Goal: Task Accomplishment & Management: Manage account settings

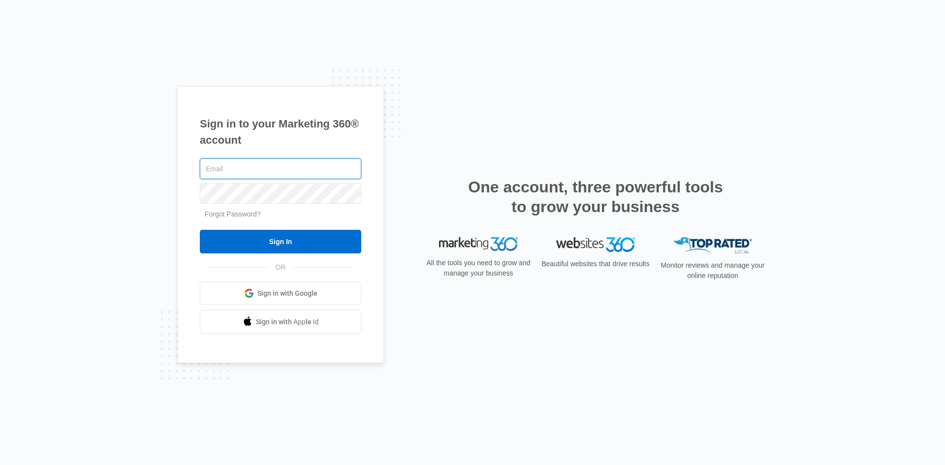
click at [303, 173] on input "text" at bounding box center [280, 168] width 161 height 21
click at [218, 164] on input "text" at bounding box center [280, 168] width 161 height 21
type input "[EMAIL_ADDRESS][DOMAIN_NAME]"
click at [222, 210] on link "Forgot Password?" at bounding box center [233, 214] width 56 height 8
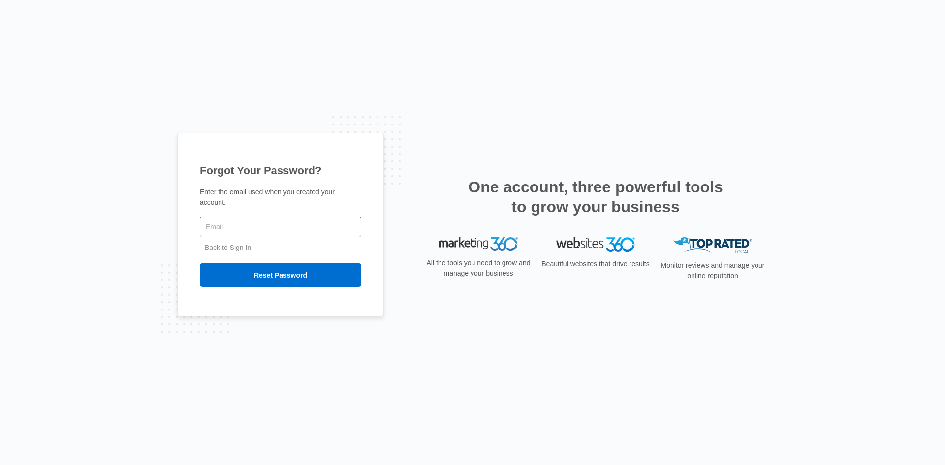
click at [231, 219] on input "text" at bounding box center [280, 226] width 161 height 21
type input "T"
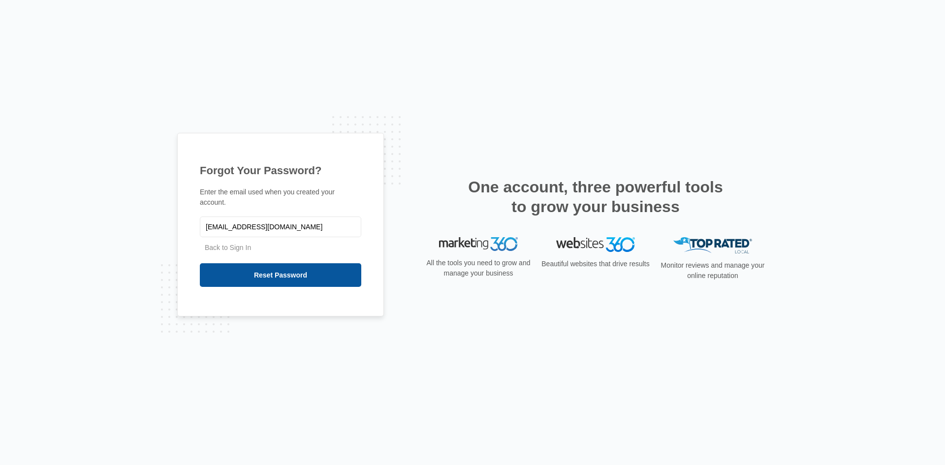
type input "[EMAIL_ADDRESS][DOMAIN_NAME]"
click at [256, 265] on input "Reset Password" at bounding box center [280, 275] width 161 height 24
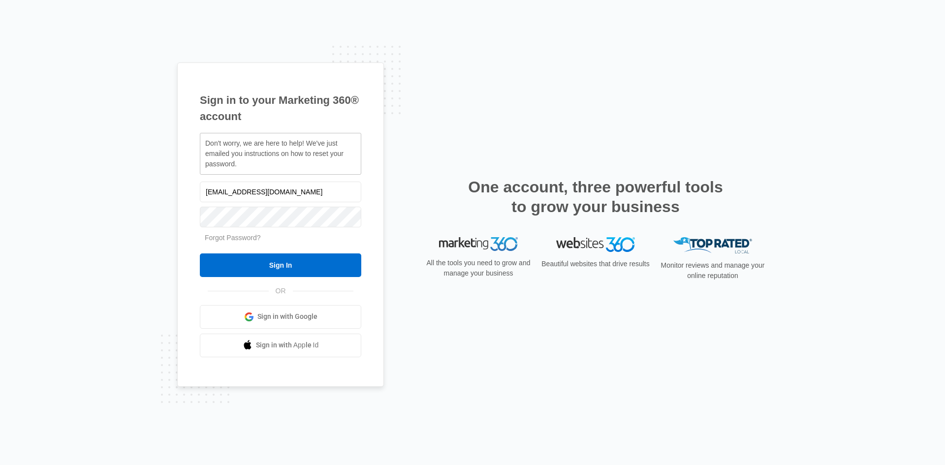
click at [98, 238] on div "Sign in to your Marketing 360® account Don't worry, we are here to help! We've …" at bounding box center [472, 232] width 945 height 465
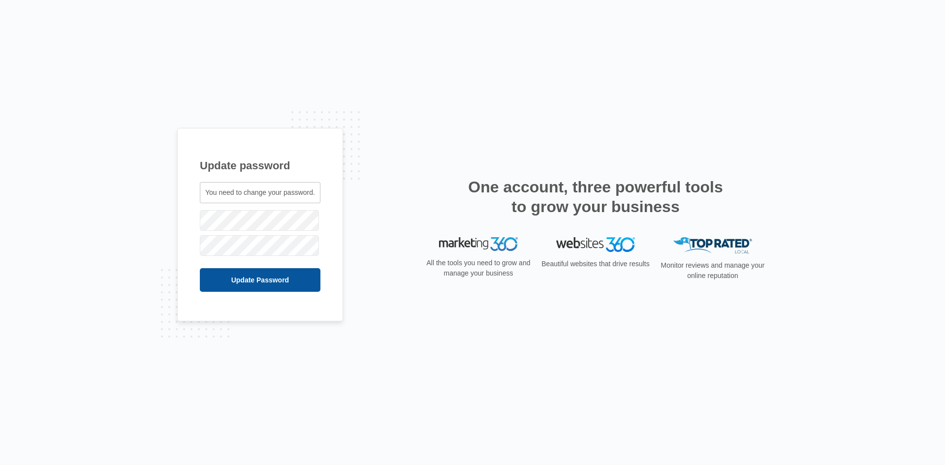
click at [243, 282] on input "Update Password" at bounding box center [260, 280] width 121 height 24
click at [230, 285] on input "Update Password" at bounding box center [247, 280] width 95 height 24
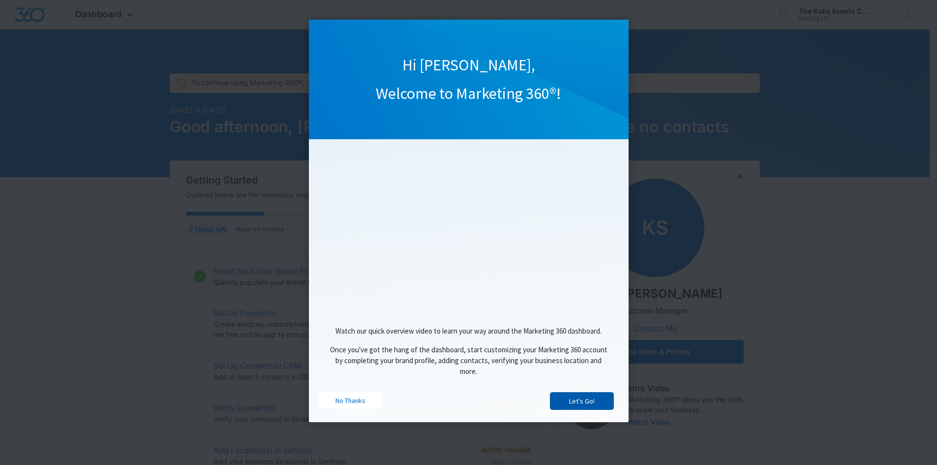
click at [585, 403] on link "Let's Go!" at bounding box center [582, 401] width 64 height 18
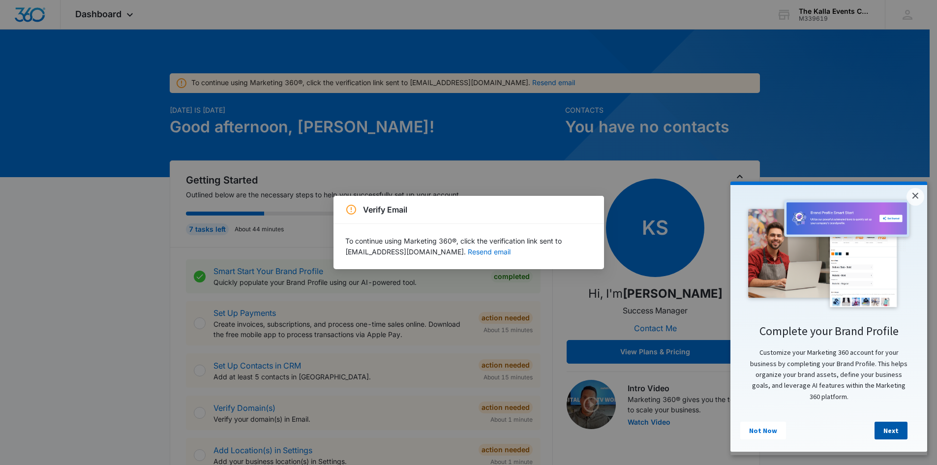
click at [891, 435] on link "Next" at bounding box center [891, 431] width 33 height 18
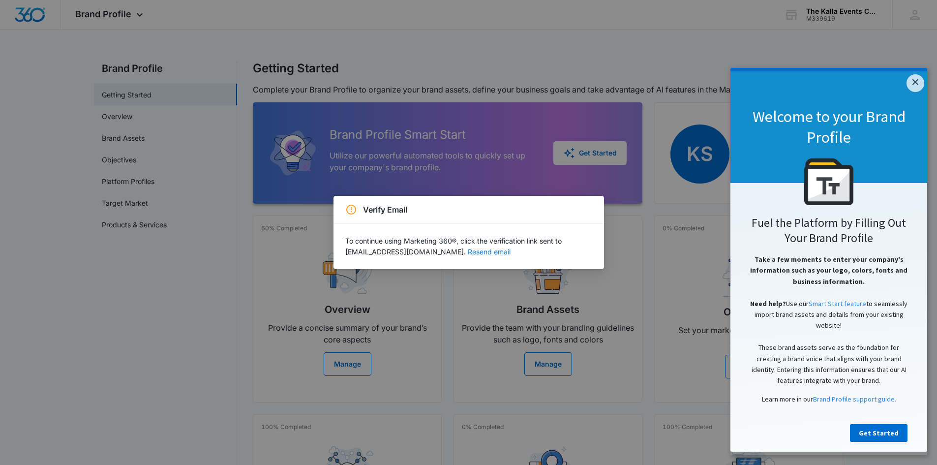
click at [468, 250] on button "Resend email" at bounding box center [489, 251] width 43 height 7
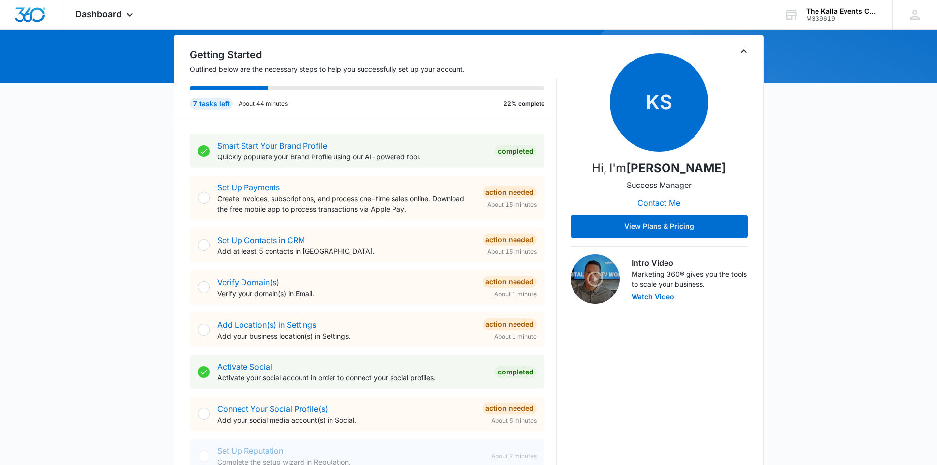
scroll to position [98, 0]
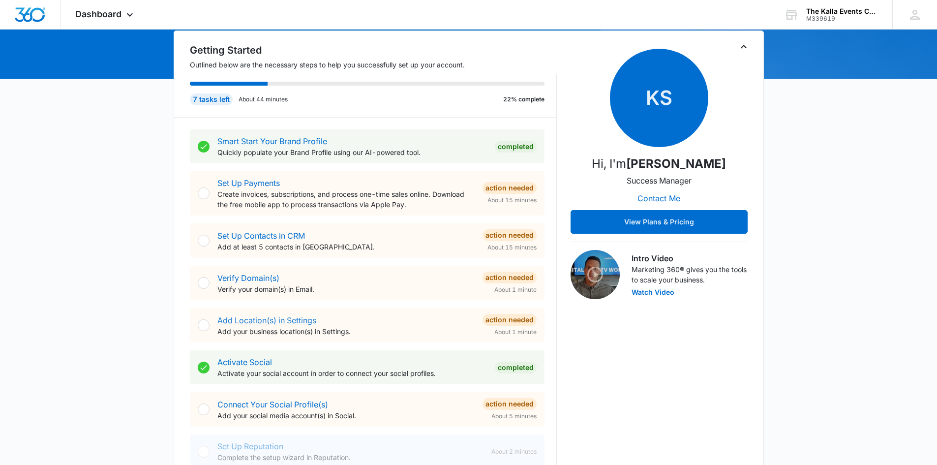
click at [276, 320] on link "Add Location(s) in Settings" at bounding box center [266, 320] width 99 height 10
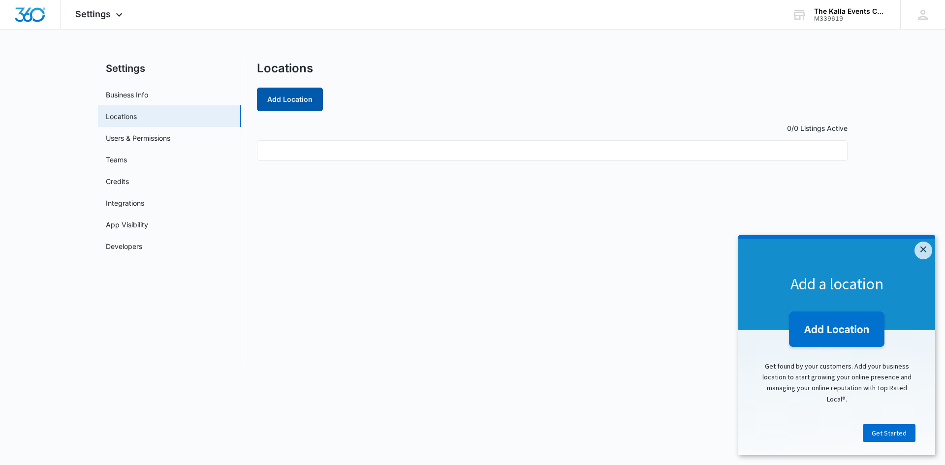
click at [263, 102] on button "Add Location" at bounding box center [290, 100] width 66 height 24
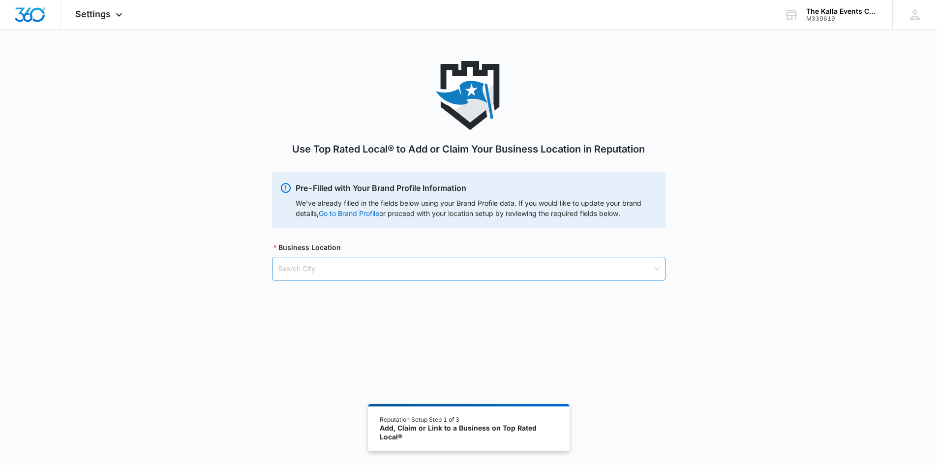
click at [435, 269] on input "search" at bounding box center [465, 268] width 375 height 23
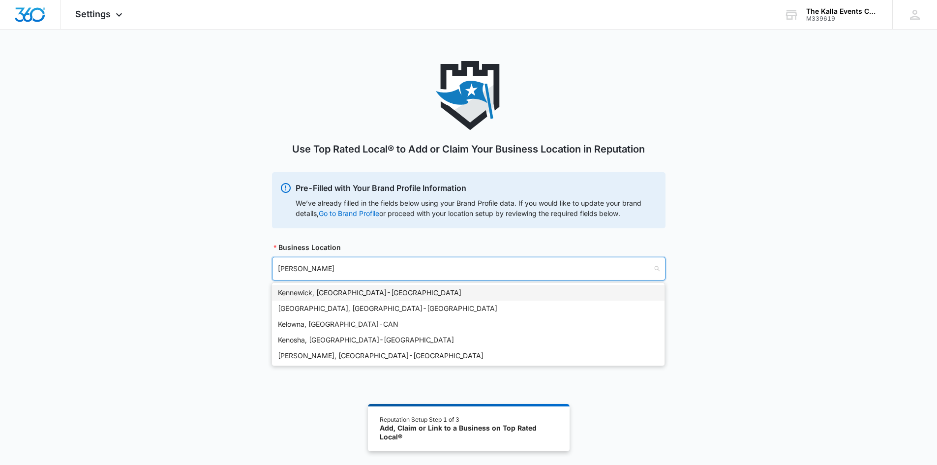
type input "[PERSON_NAME]"
click at [291, 291] on div "[GEOGRAPHIC_DATA], [GEOGRAPHIC_DATA] - [GEOGRAPHIC_DATA]" at bounding box center [468, 292] width 381 height 11
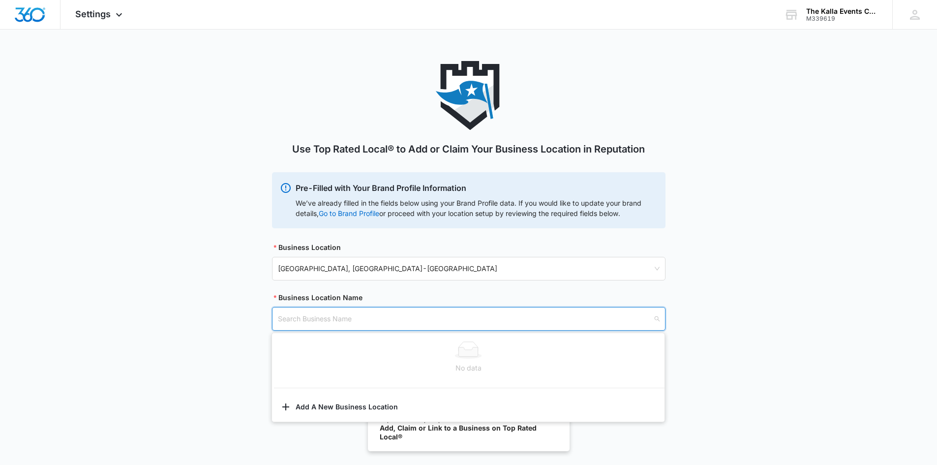
click at [312, 325] on input "search" at bounding box center [465, 318] width 375 height 23
type input "The Kalla Events Center"
click at [773, 265] on div "Use Top Rated Local® to Add or Claim Your Business Location in Reputation Pre-F…" at bounding box center [468, 207] width 937 height 293
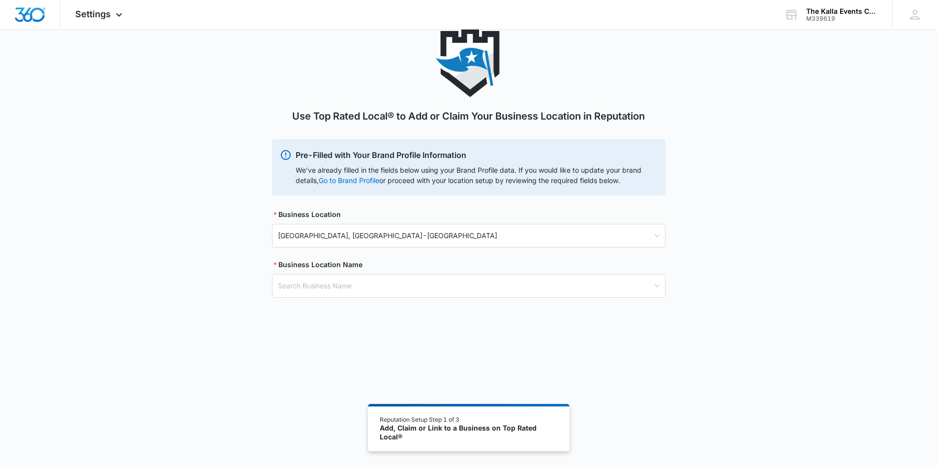
scroll to position [49, 0]
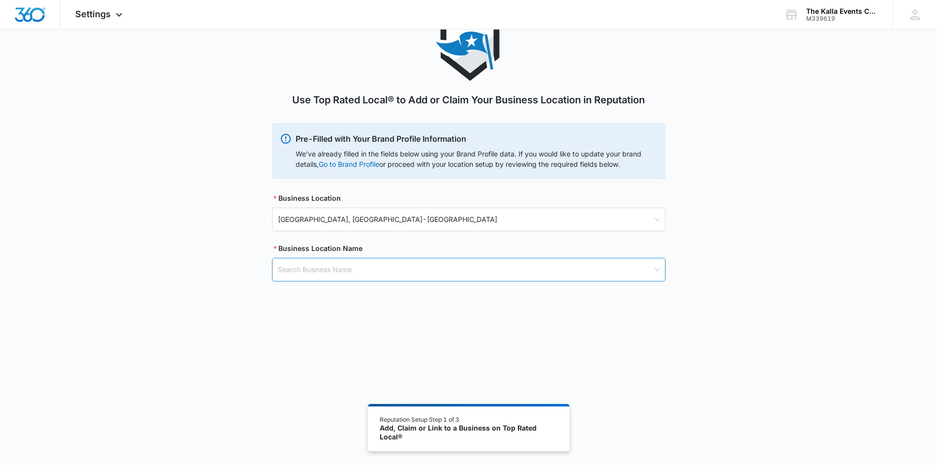
click at [320, 262] on input "search" at bounding box center [465, 269] width 375 height 23
click at [339, 362] on button "Add A New Business Location" at bounding box center [468, 359] width 393 height 24
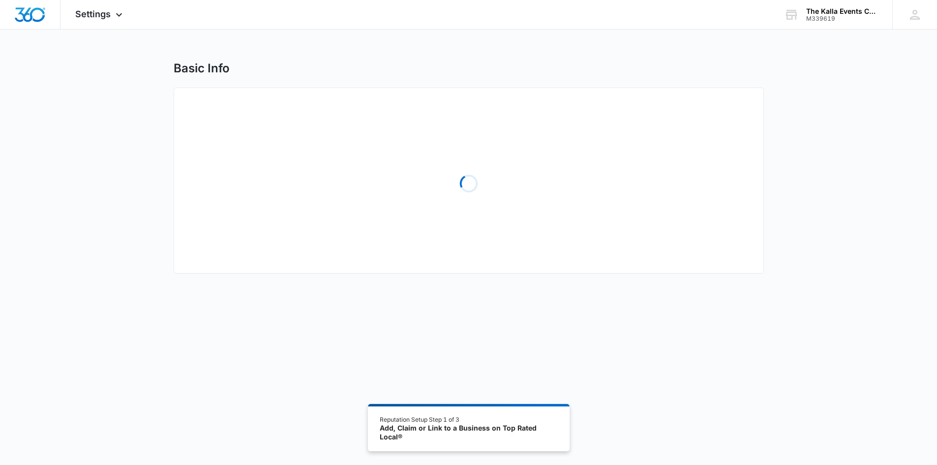
select select "[US_STATE]"
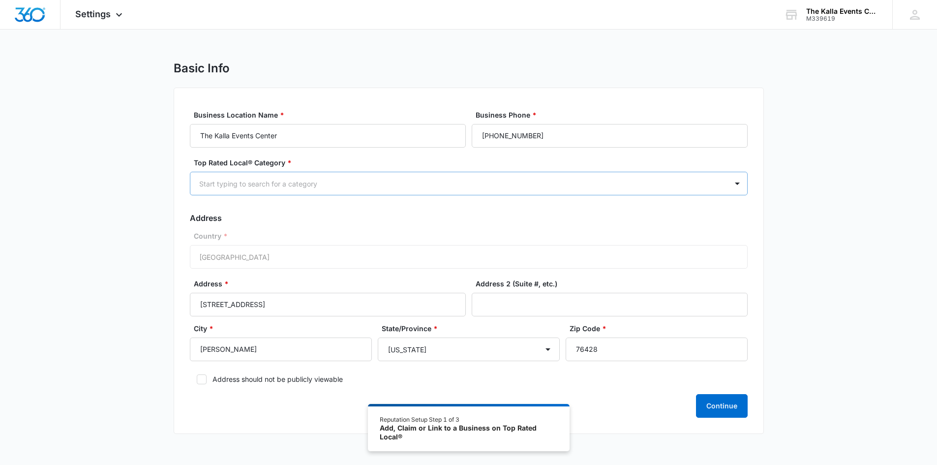
click at [286, 186] on div at bounding box center [457, 184] width 516 height 12
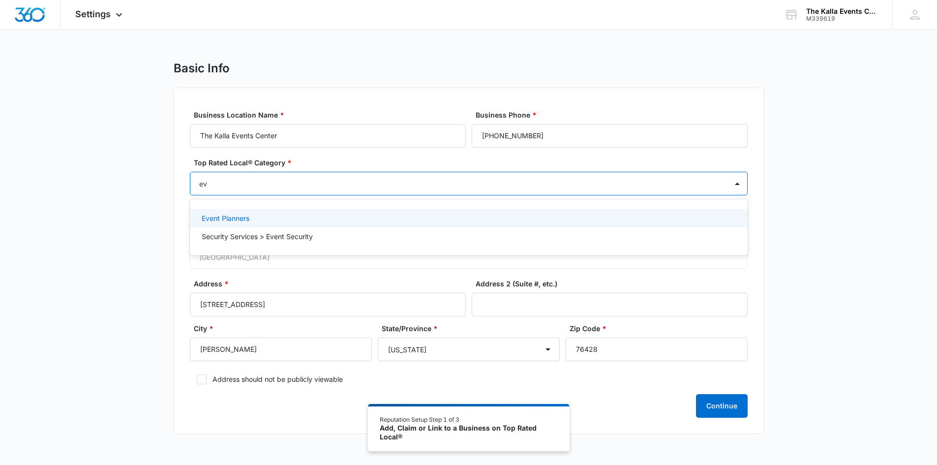
type input "e"
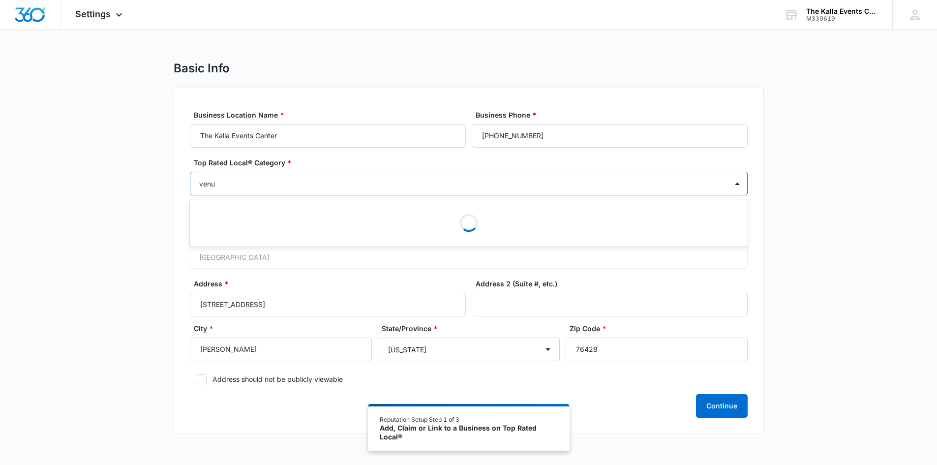
type input "venue"
drag, startPoint x: 243, startPoint y: 184, endPoint x: 197, endPoint y: 180, distance: 45.9
click at [191, 186] on div "Start typing to search for a category" at bounding box center [458, 184] width 537 height 22
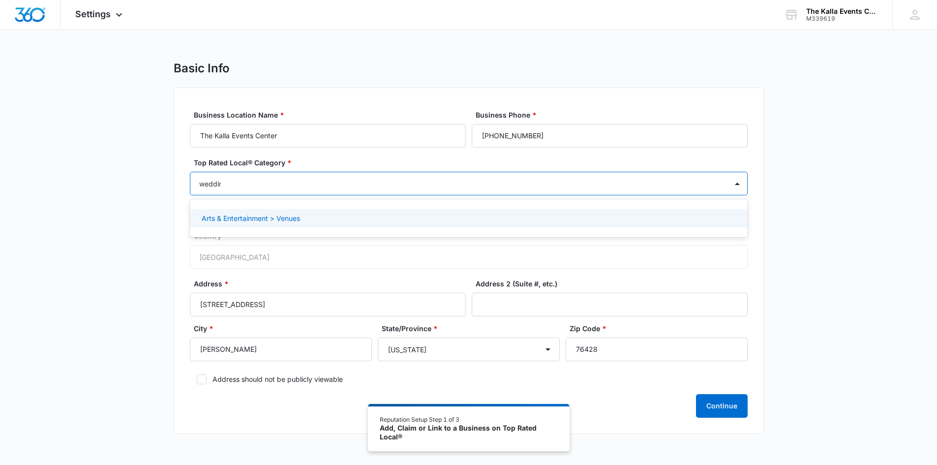
type input "wedding"
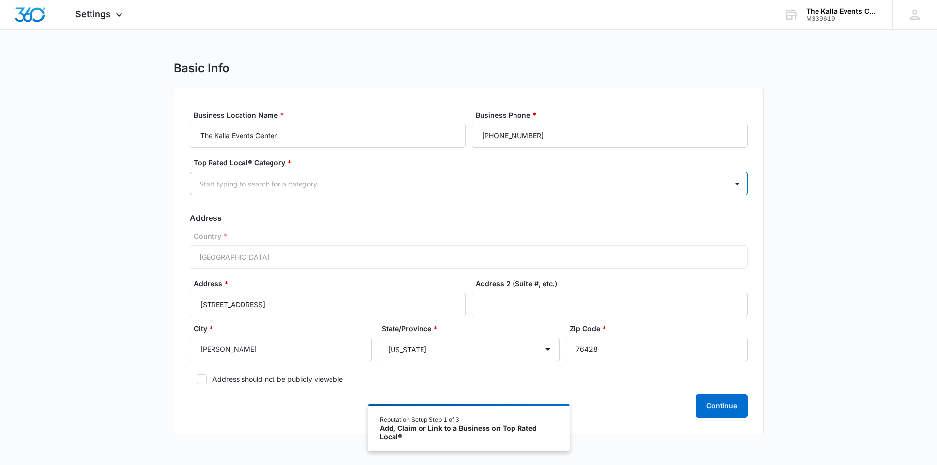
drag, startPoint x: 235, startPoint y: 186, endPoint x: 209, endPoint y: 185, distance: 25.6
click at [209, 185] on div at bounding box center [457, 184] width 516 height 12
type input "e"
type input "venue"
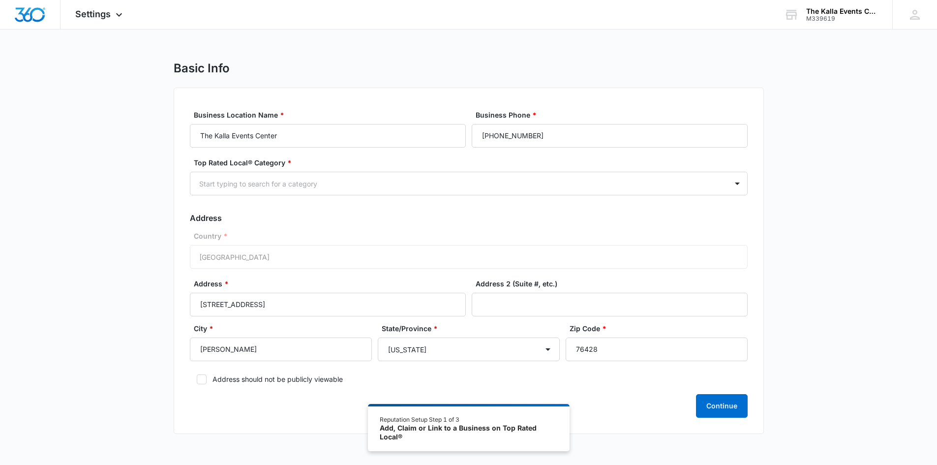
click at [120, 182] on div "Basic Info Business Location Name * The Kalla Events Center Business Phone * [P…" at bounding box center [468, 253] width 937 height 385
click at [303, 188] on div at bounding box center [457, 184] width 516 height 12
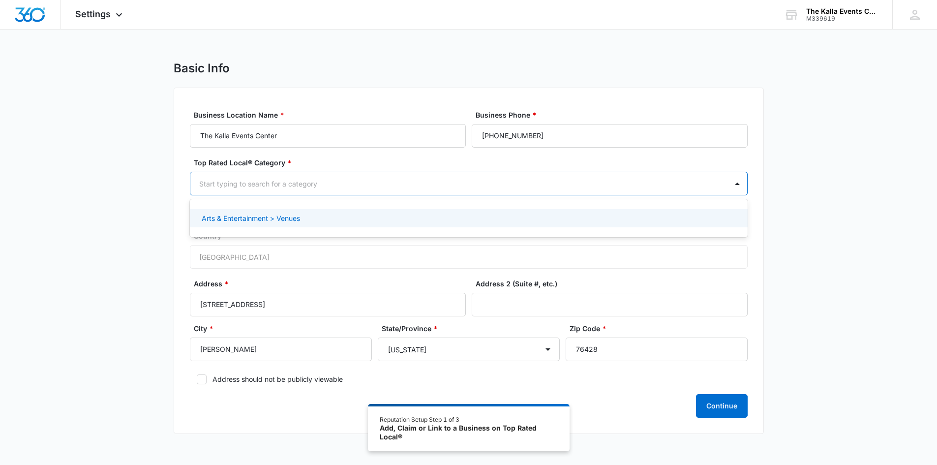
click at [807, 222] on div "Basic Info Business Location Name * The Kalla Events Center Business Phone * [P…" at bounding box center [468, 253] width 937 height 385
click at [330, 187] on div at bounding box center [457, 184] width 516 height 12
click at [163, 195] on div "Basic Info Business Location Name * The Kalla Events Center Business Phone * [P…" at bounding box center [468, 253] width 937 height 385
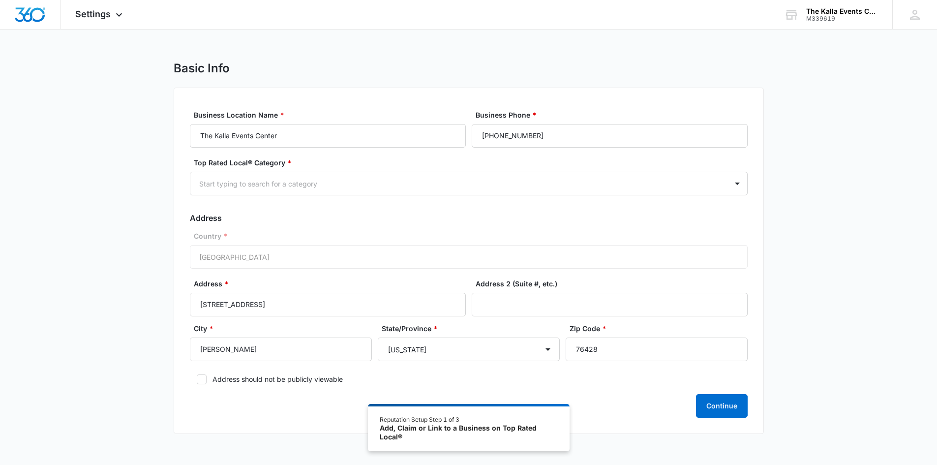
click at [307, 204] on div "Top Rated Local® Category * Start typing to search for a category" at bounding box center [469, 181] width 558 height 48
click at [716, 406] on button "Continue" at bounding box center [722, 406] width 52 height 24
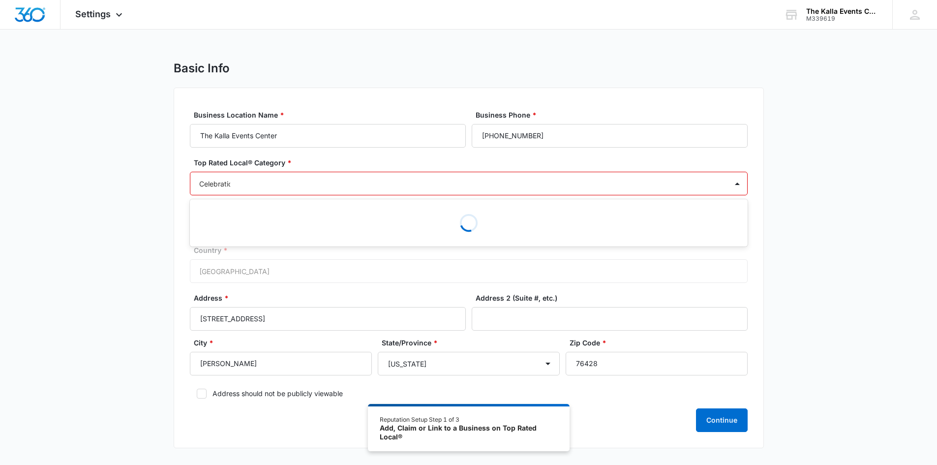
type input "Celebration"
drag, startPoint x: 294, startPoint y: 180, endPoint x: 118, endPoint y: 167, distance: 176.6
click at [118, 167] on div "Basic Info Business Location Name * The Kalla Events Center Business Phone * [P…" at bounding box center [468, 260] width 937 height 399
type input "e"
type input "wedding"
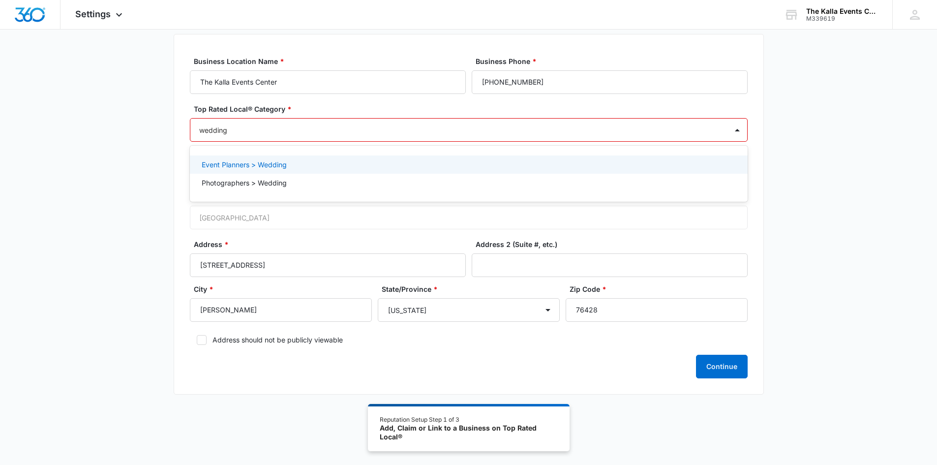
scroll to position [54, 0]
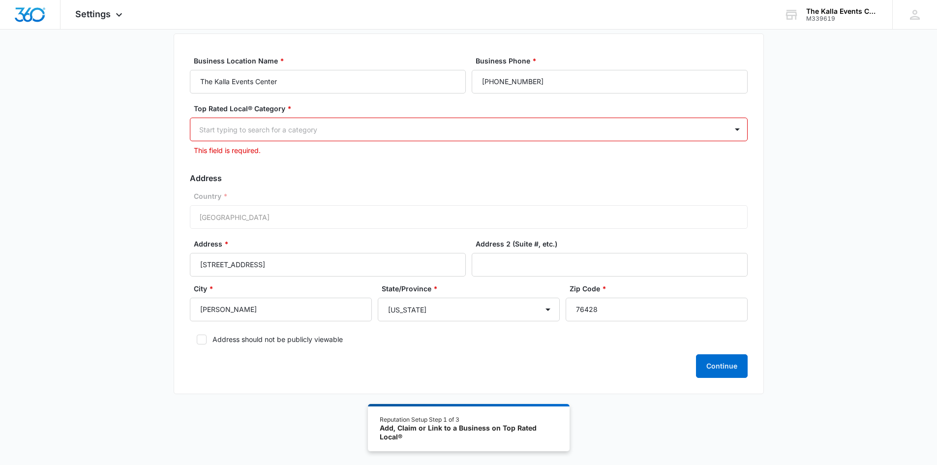
drag, startPoint x: 233, startPoint y: 126, endPoint x: 191, endPoint y: 136, distance: 43.3
click at [191, 136] on div "Start typing to search for a category" at bounding box center [458, 130] width 537 height 22
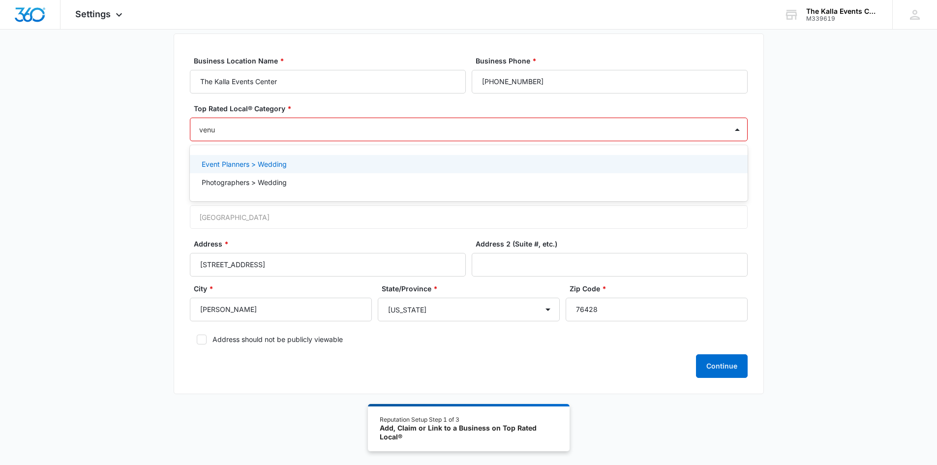
type input "venue"
click at [297, 164] on p "Arts & Entertainment > Venues" at bounding box center [251, 164] width 98 height 10
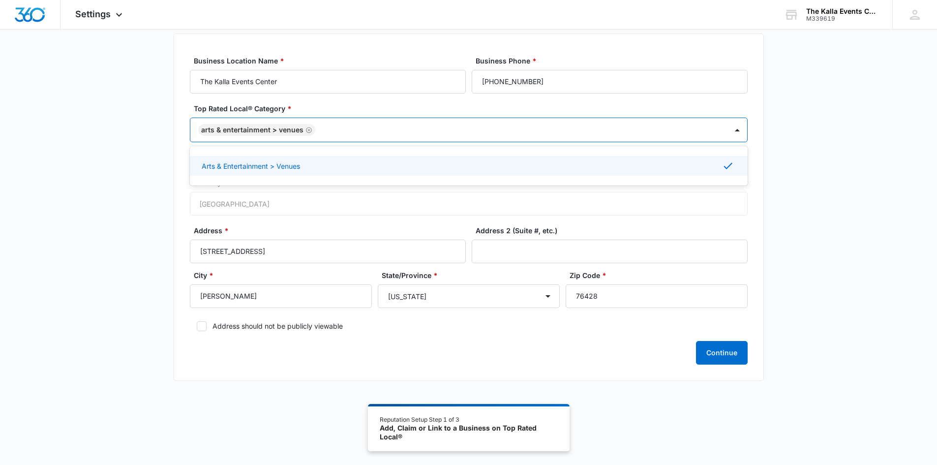
click at [815, 213] on div "Basic Info Business Location Name * The Kalla Events Center Business Phone * [P…" at bounding box center [468, 200] width 937 height 386
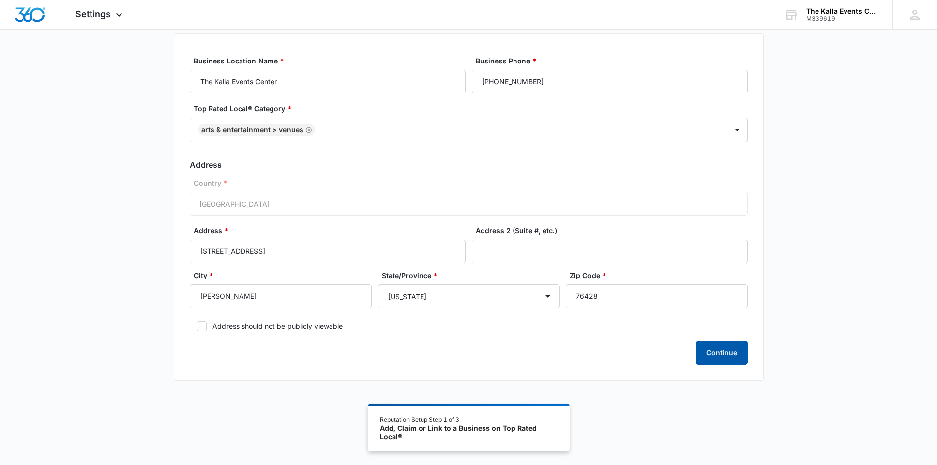
click at [712, 355] on button "Continue" at bounding box center [722, 353] width 52 height 24
click at [486, 178] on label "Country *" at bounding box center [473, 183] width 558 height 10
click at [448, 310] on div "City * [PERSON_NAME][GEOGRAPHIC_DATA]/Province * [US_STATE] [US_STATE] [US_STAT…" at bounding box center [469, 292] width 558 height 45
click at [715, 354] on button "Continue" at bounding box center [722, 353] width 52 height 24
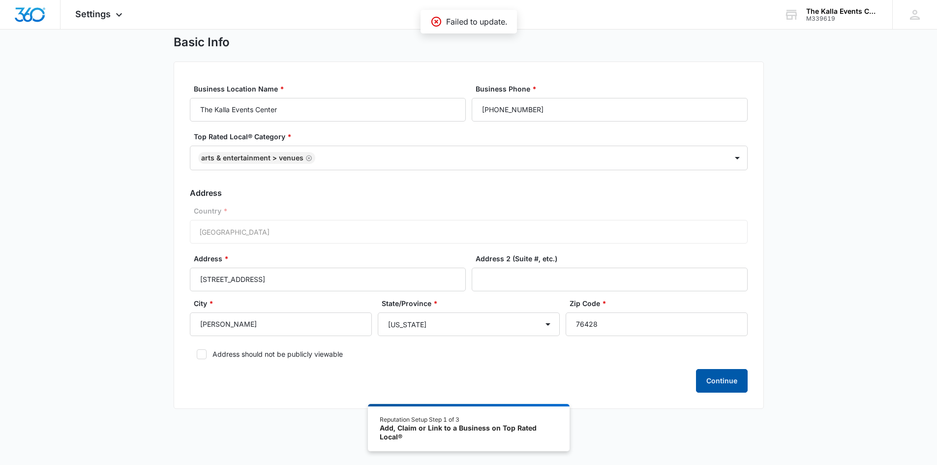
scroll to position [0, 0]
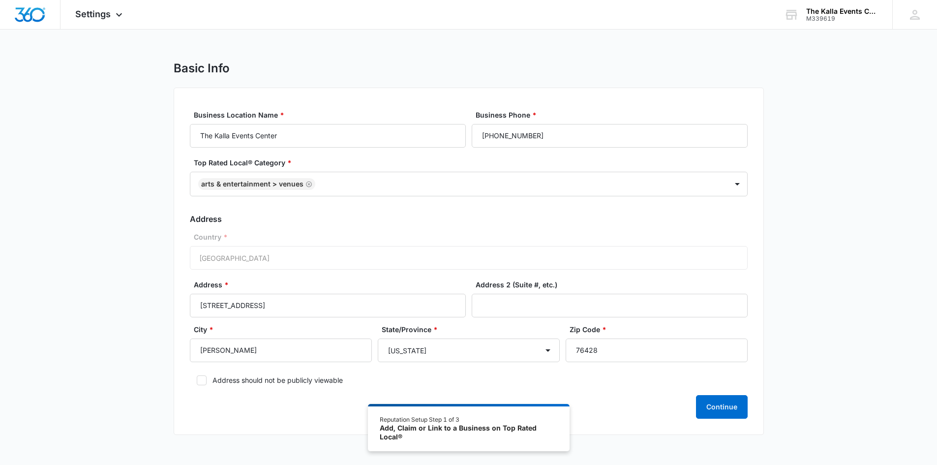
click at [353, 73] on div "Basic Info" at bounding box center [469, 68] width 590 height 15
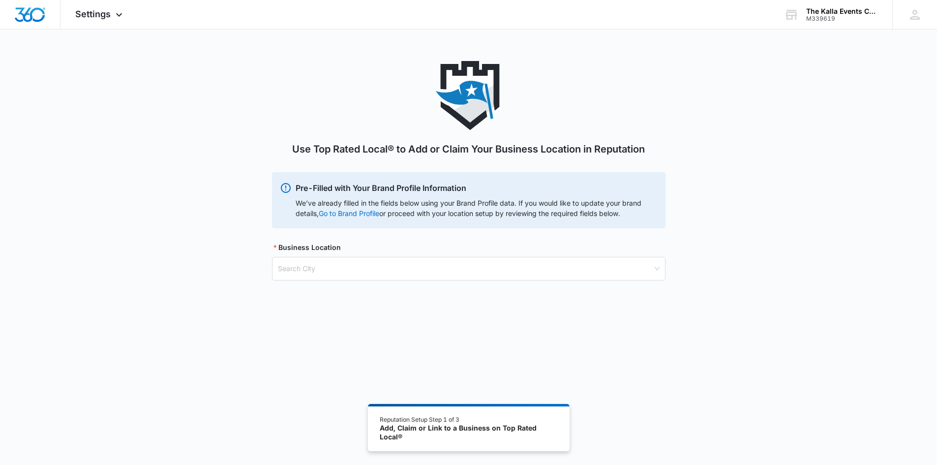
click at [469, 327] on div "Use Top Rated Local® to Add or Claim Your Business Location in Reputation Pre-F…" at bounding box center [468, 264] width 937 height 407
click at [389, 258] on input "search" at bounding box center [465, 268] width 375 height 23
